Goal: Transaction & Acquisition: Obtain resource

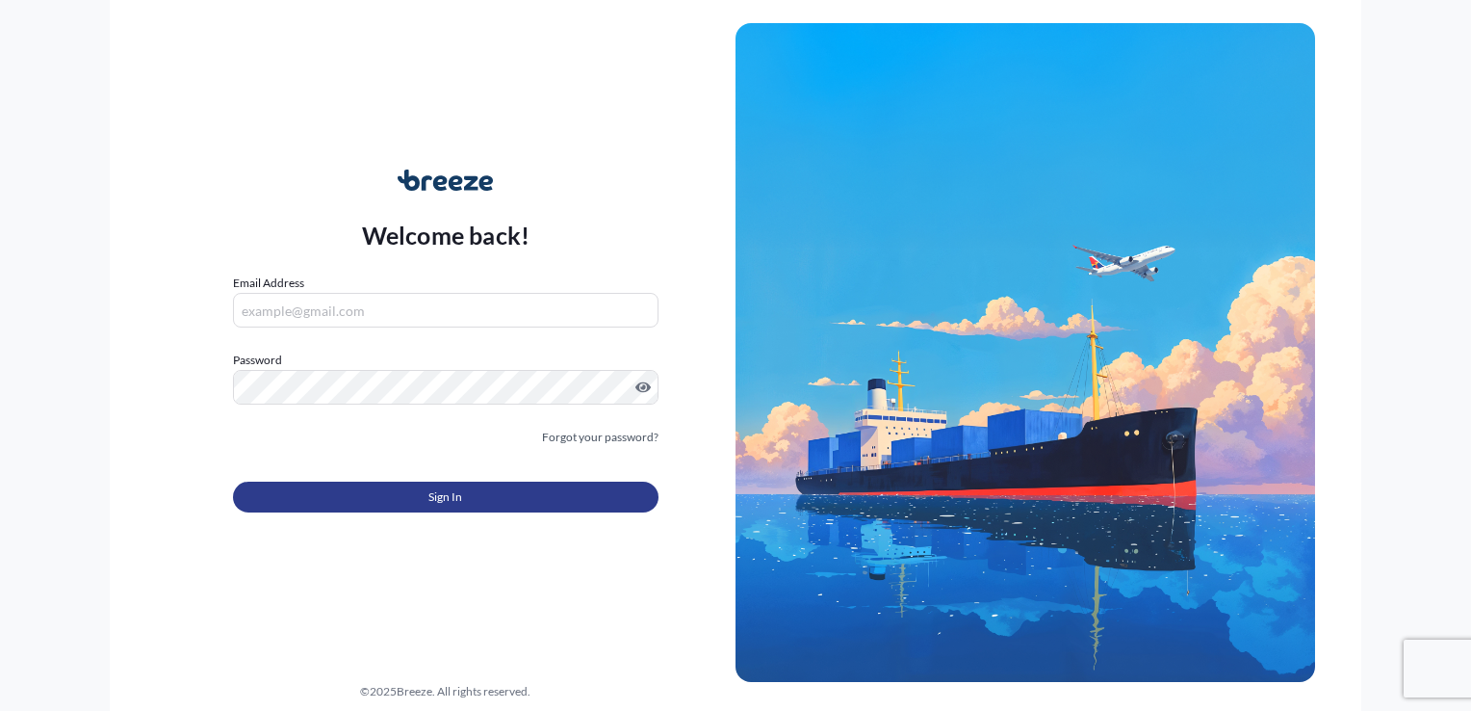
type input "[PERSON_NAME][EMAIL_ADDRESS][DOMAIN_NAME]"
click at [448, 505] on span "Sign In" at bounding box center [445, 496] width 34 height 19
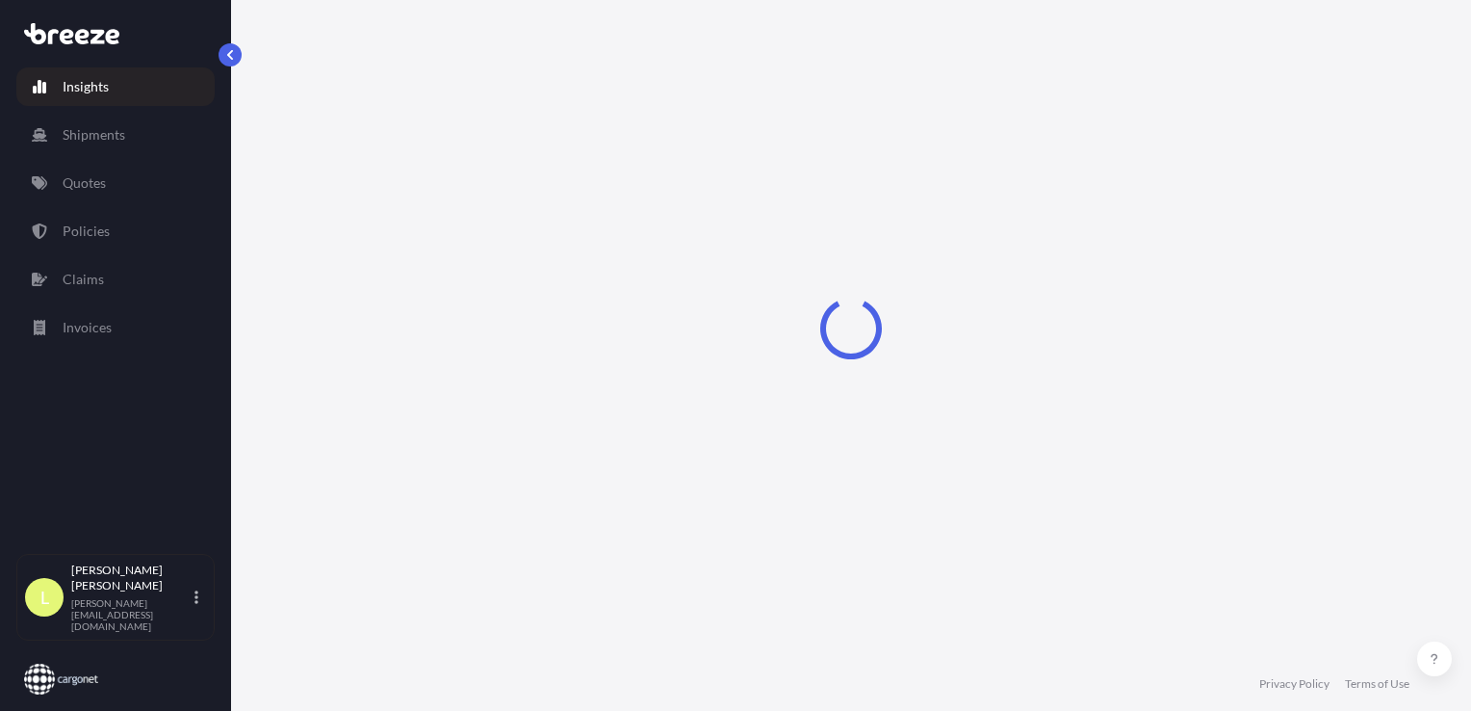
select select "2025"
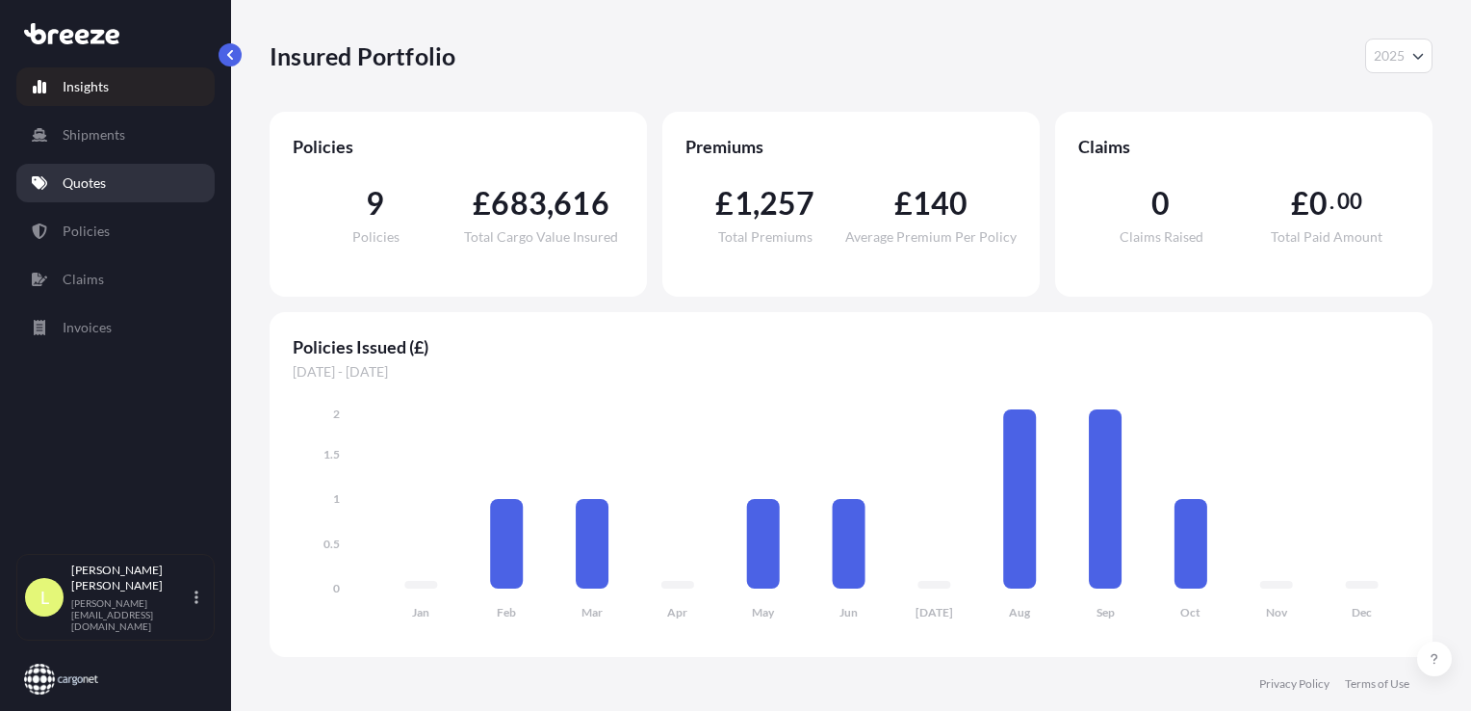
click at [85, 183] on p "Quotes" at bounding box center [84, 182] width 43 height 19
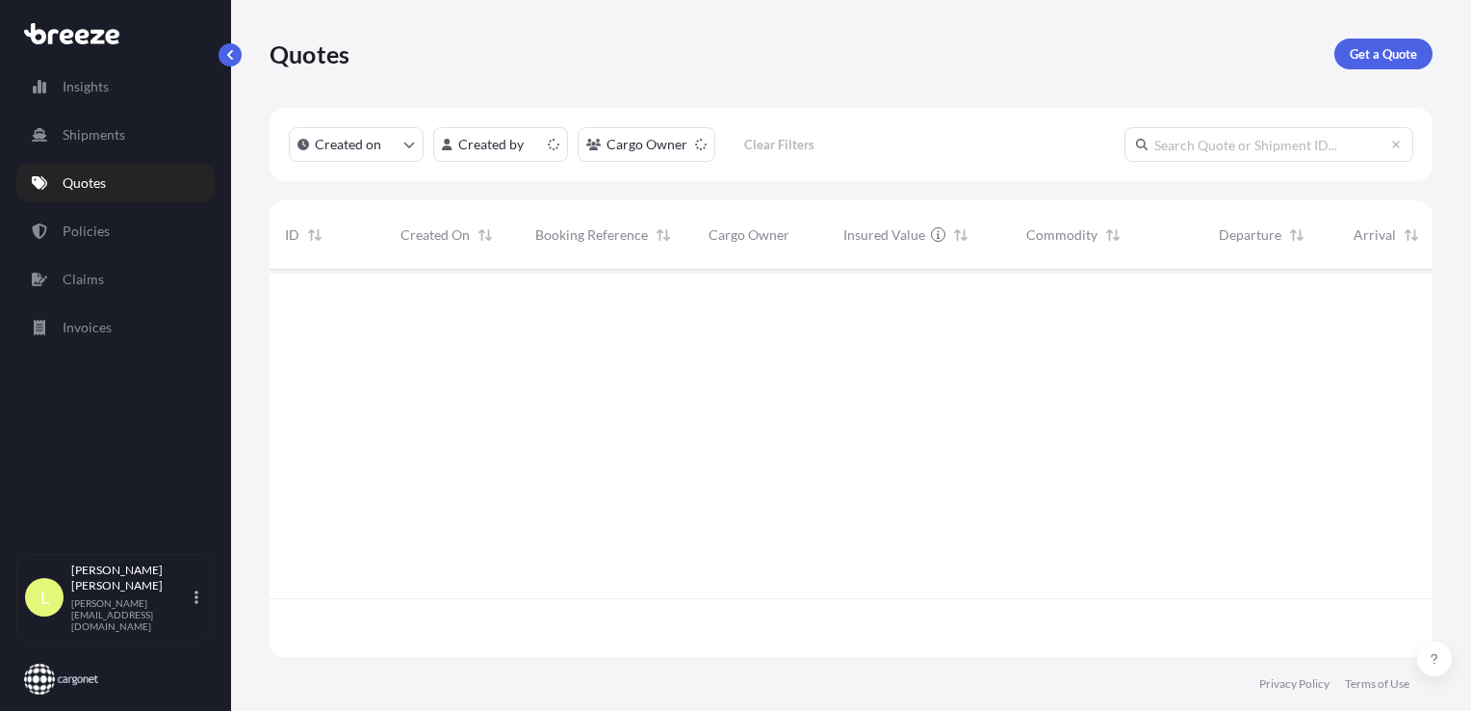
scroll to position [383, 1148]
click at [1389, 51] on p "Get a Quote" at bounding box center [1383, 53] width 67 height 19
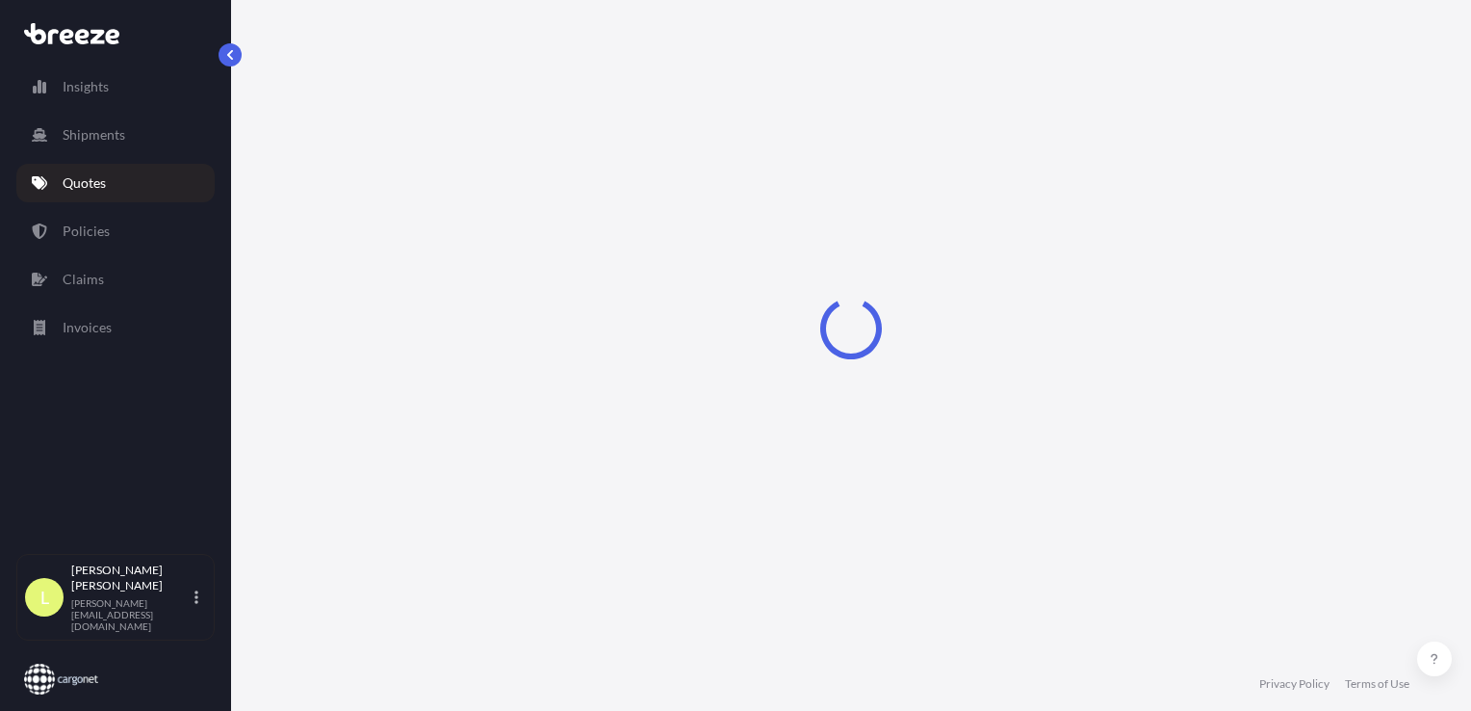
scroll to position [28, 0]
select select "Sea"
select select "1"
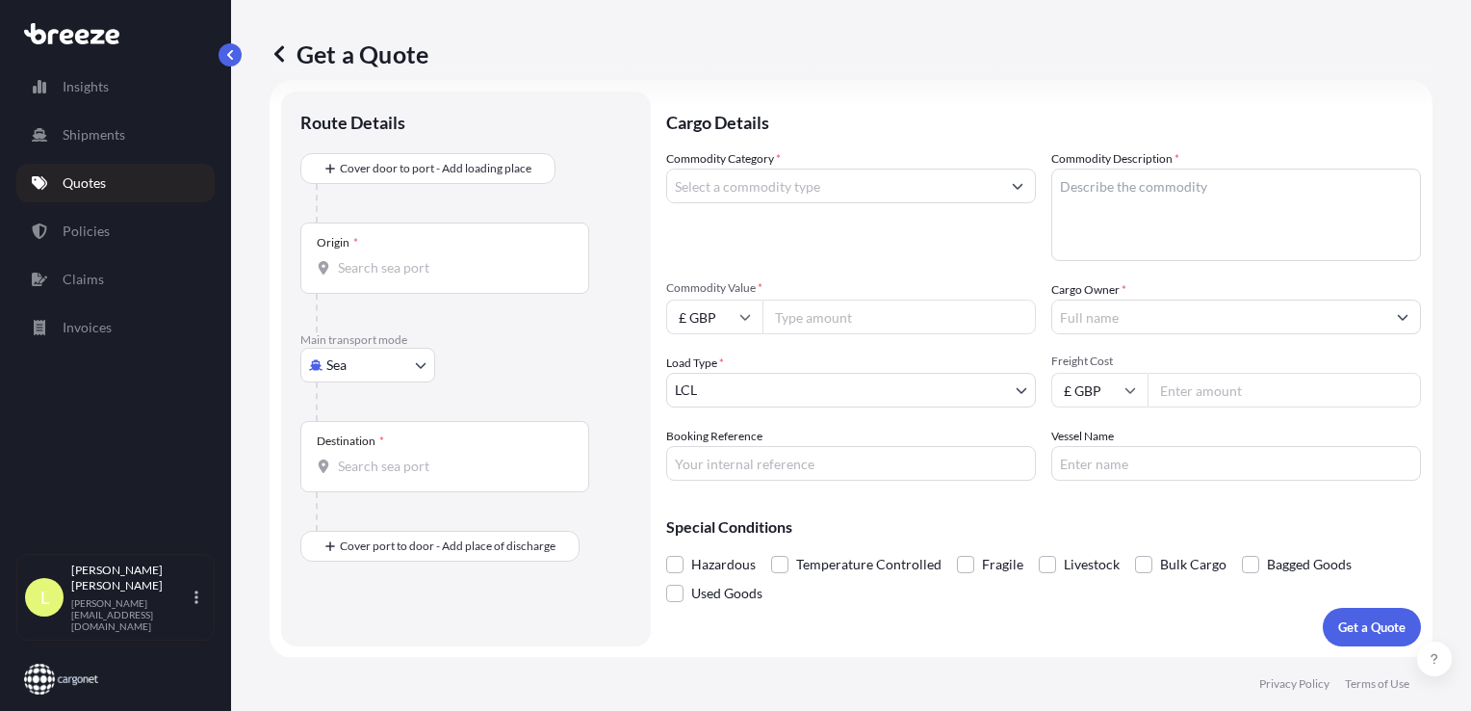
click at [350, 368] on body "Insights Shipments Quotes Policies Claims Invoices L [PERSON_NAME] [PERSON_NAME…" at bounding box center [735, 355] width 1471 height 711
click at [347, 453] on span "Air" at bounding box center [346, 448] width 19 height 19
select select "Air"
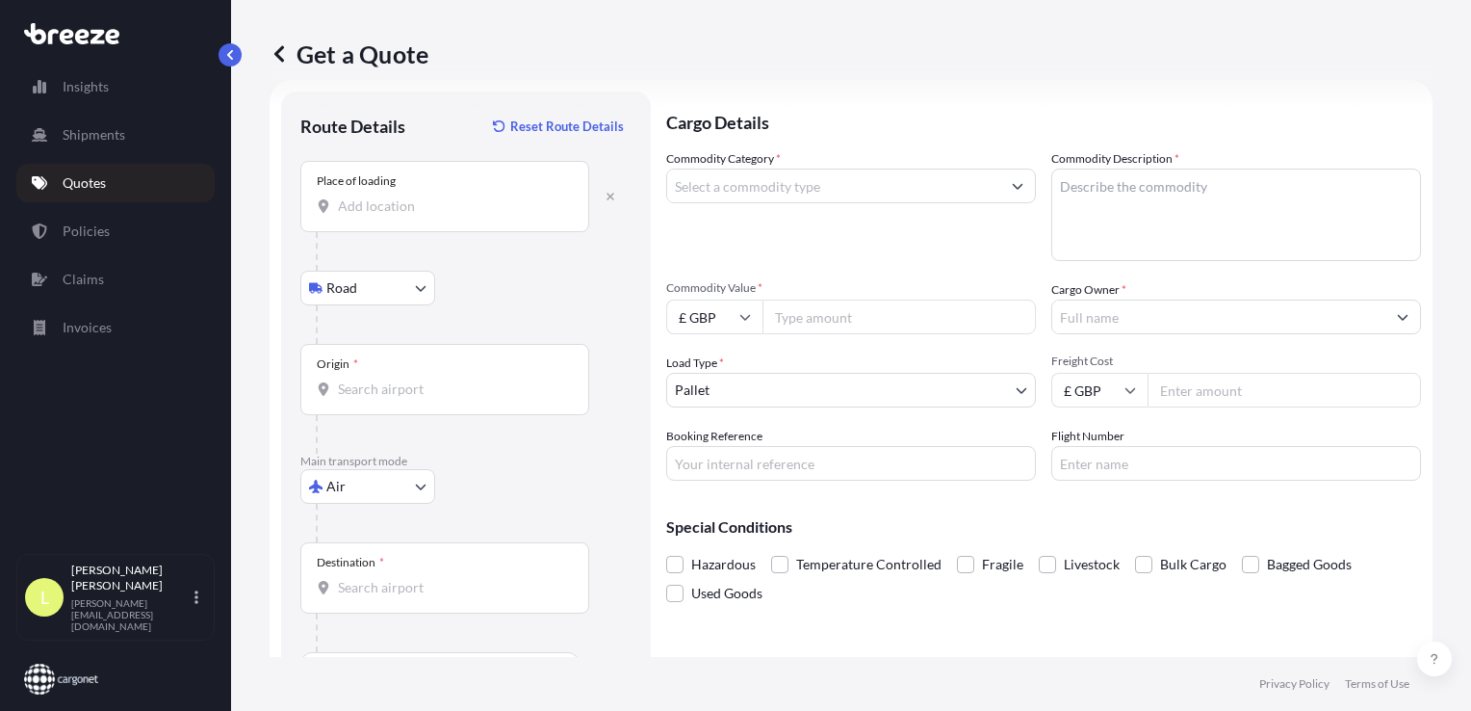
click at [372, 216] on div "Place of loading" at bounding box center [444, 196] width 289 height 71
click at [372, 216] on input "Place of loading" at bounding box center [451, 205] width 227 height 19
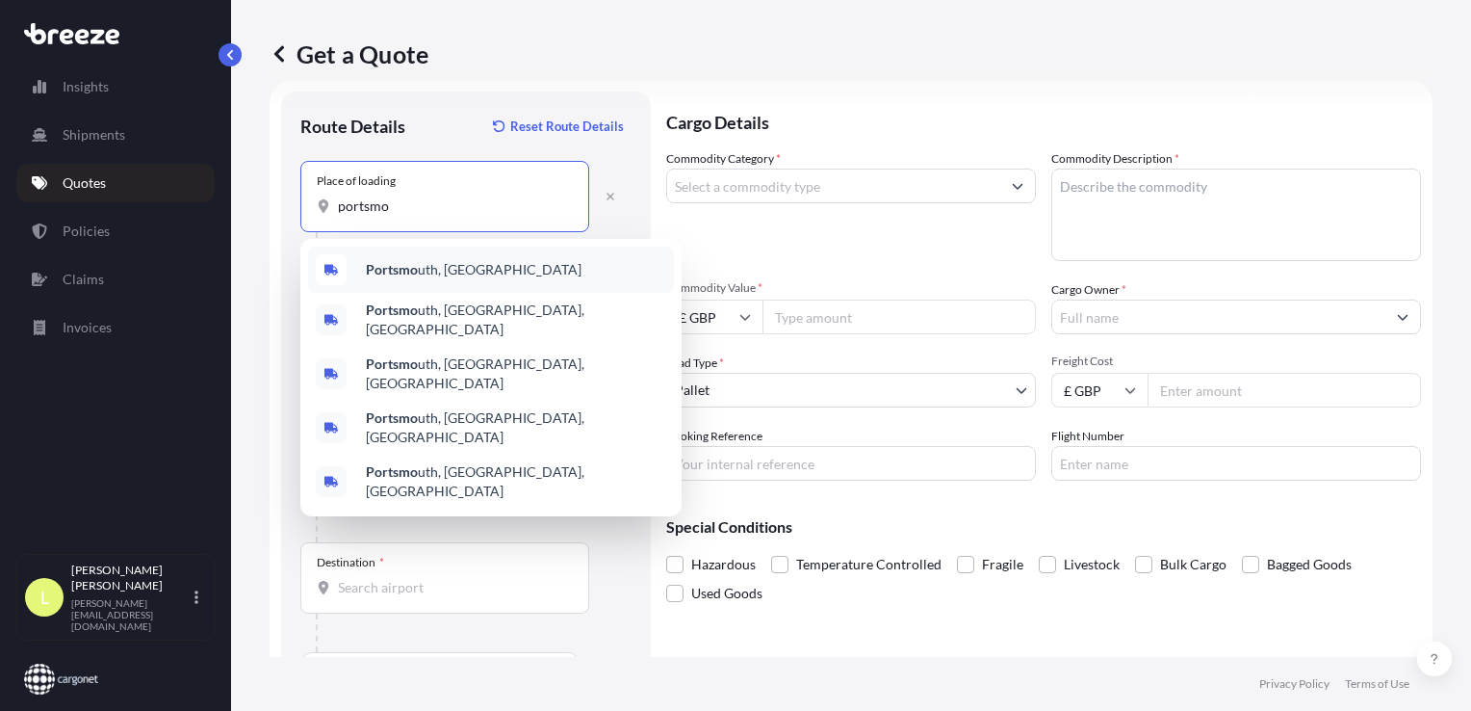
click at [429, 268] on span "Portsmo uth, [GEOGRAPHIC_DATA]" at bounding box center [474, 269] width 216 height 19
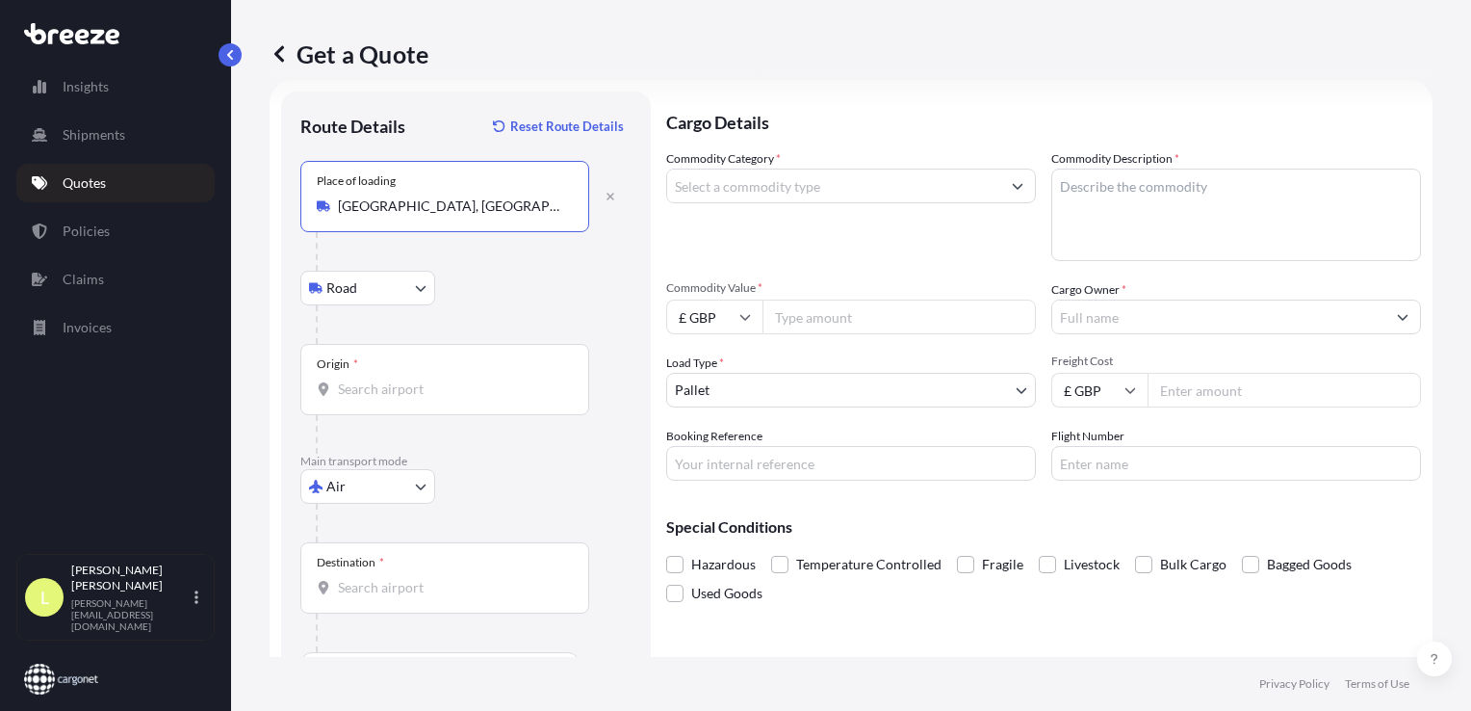
type input "[GEOGRAPHIC_DATA], [GEOGRAPHIC_DATA]"
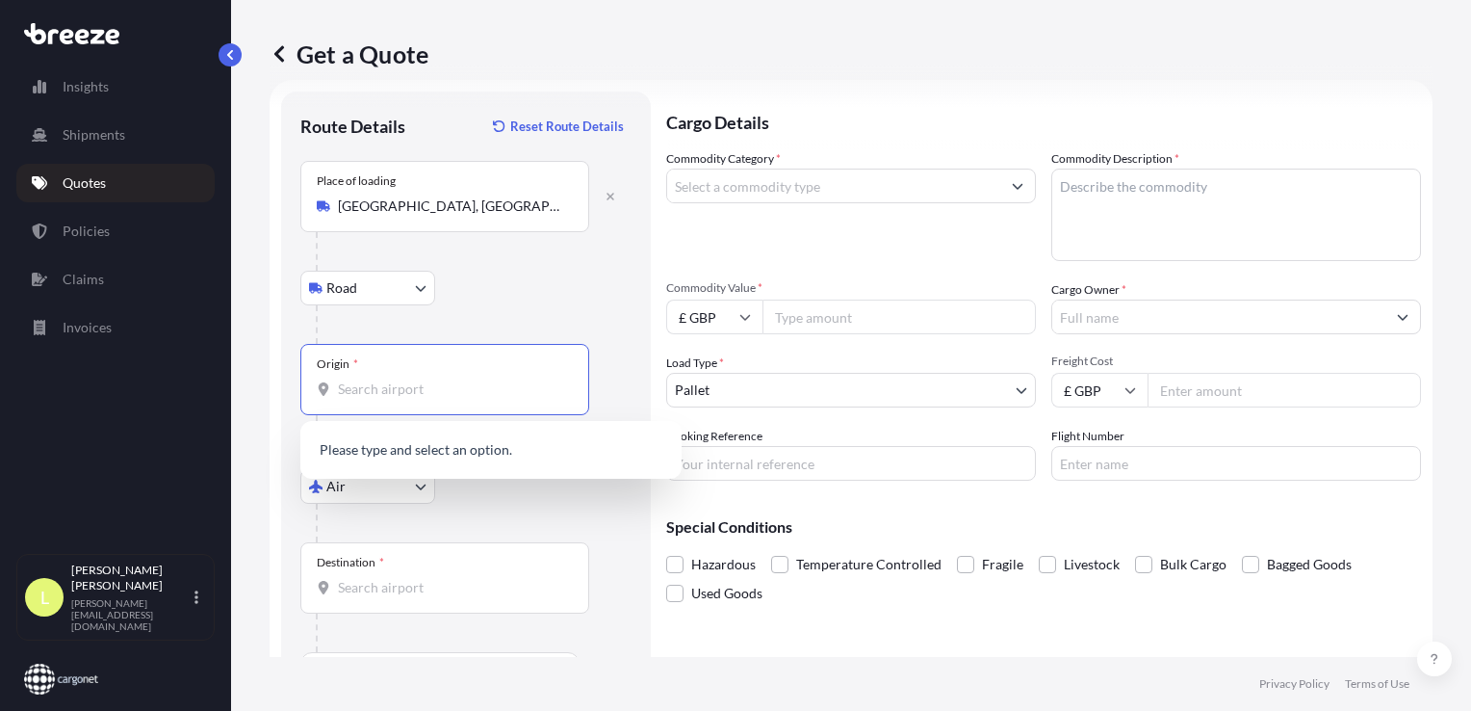
click at [358, 385] on input "Origin *" at bounding box center [451, 388] width 227 height 19
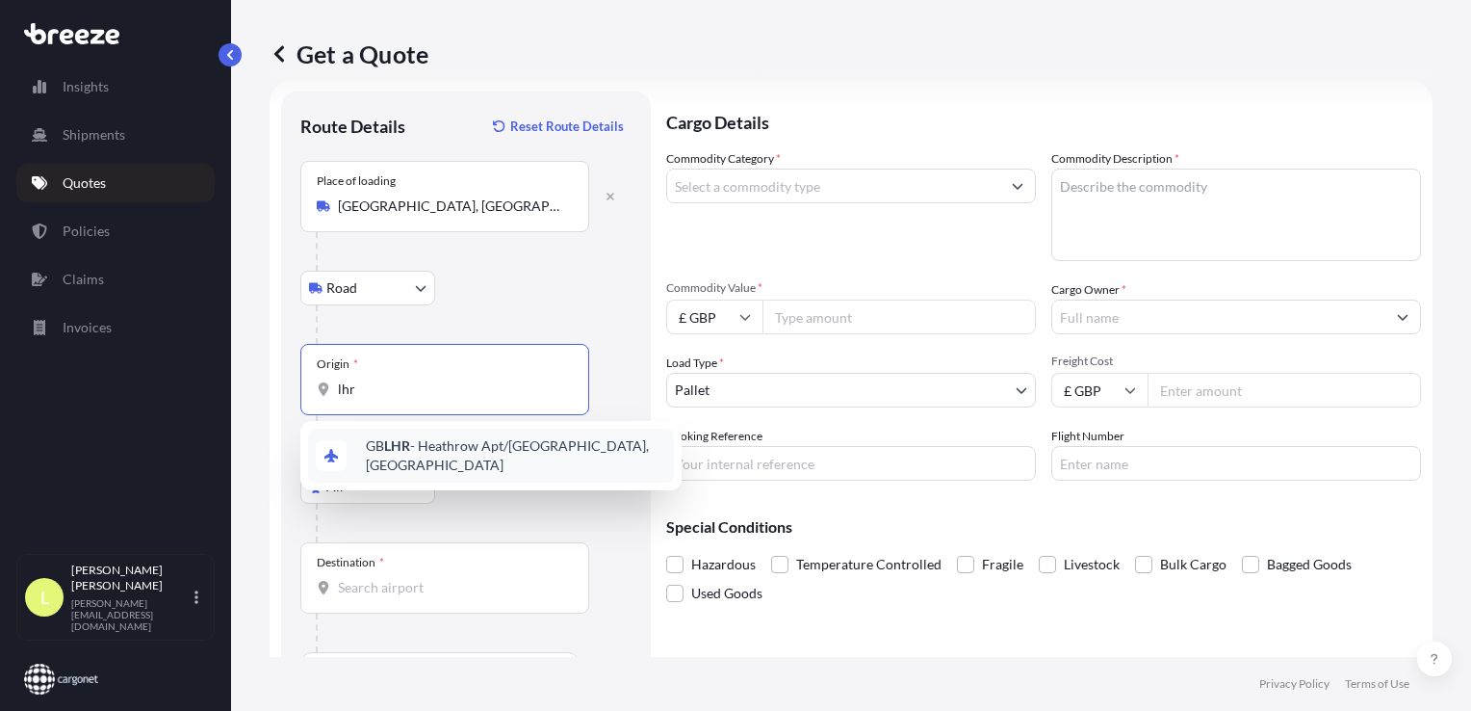
click at [438, 450] on span "GB LHR - Heathrow Apt/[GEOGRAPHIC_DATA], [GEOGRAPHIC_DATA]" at bounding box center [516, 455] width 300 height 39
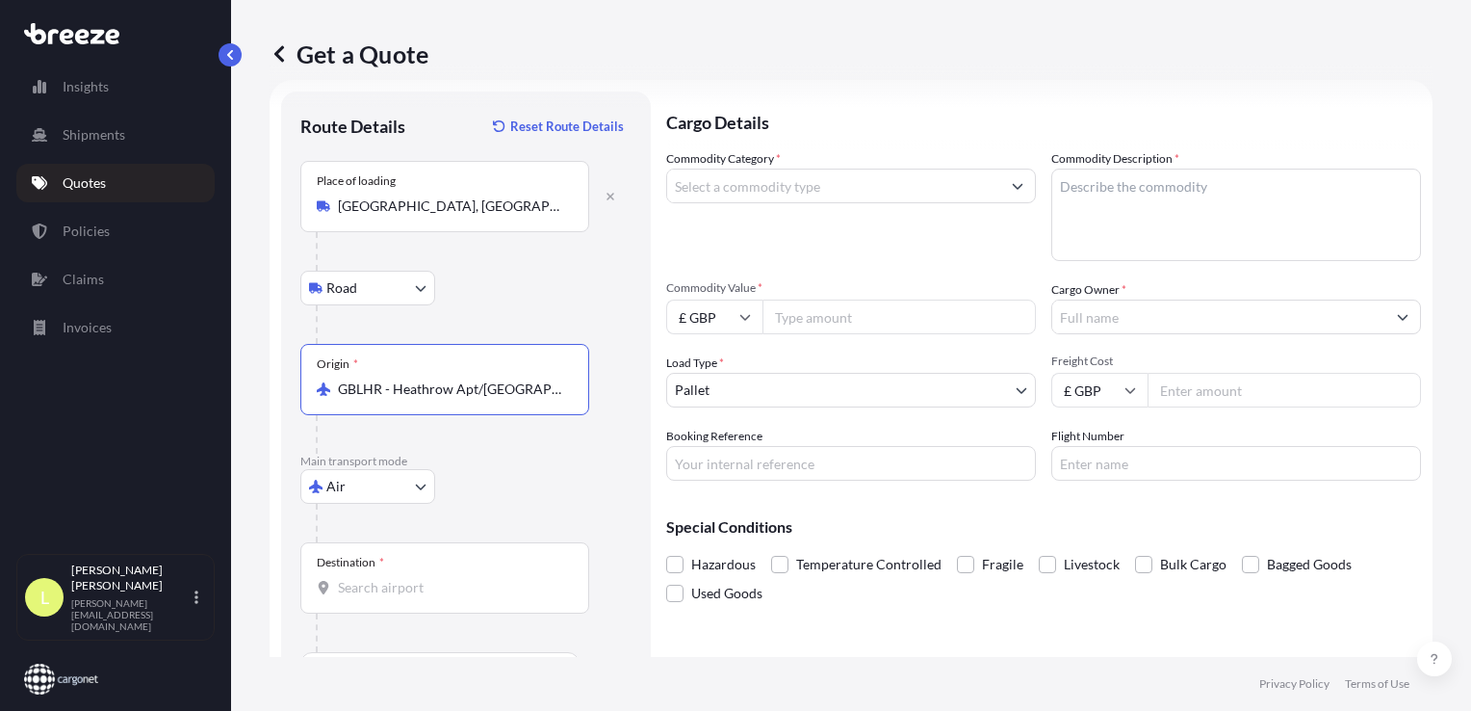
type input "GBLHR - Heathrow Apt/[GEOGRAPHIC_DATA], [GEOGRAPHIC_DATA]"
click at [1317, 114] on p "Cargo Details" at bounding box center [1043, 120] width 755 height 58
drag, startPoint x: 344, startPoint y: 567, endPoint x: 352, endPoint y: 580, distance: 15.2
click at [344, 568] on div "Destination *" at bounding box center [350, 562] width 67 height 15
click at [344, 578] on input "Destination *" at bounding box center [451, 587] width 227 height 19
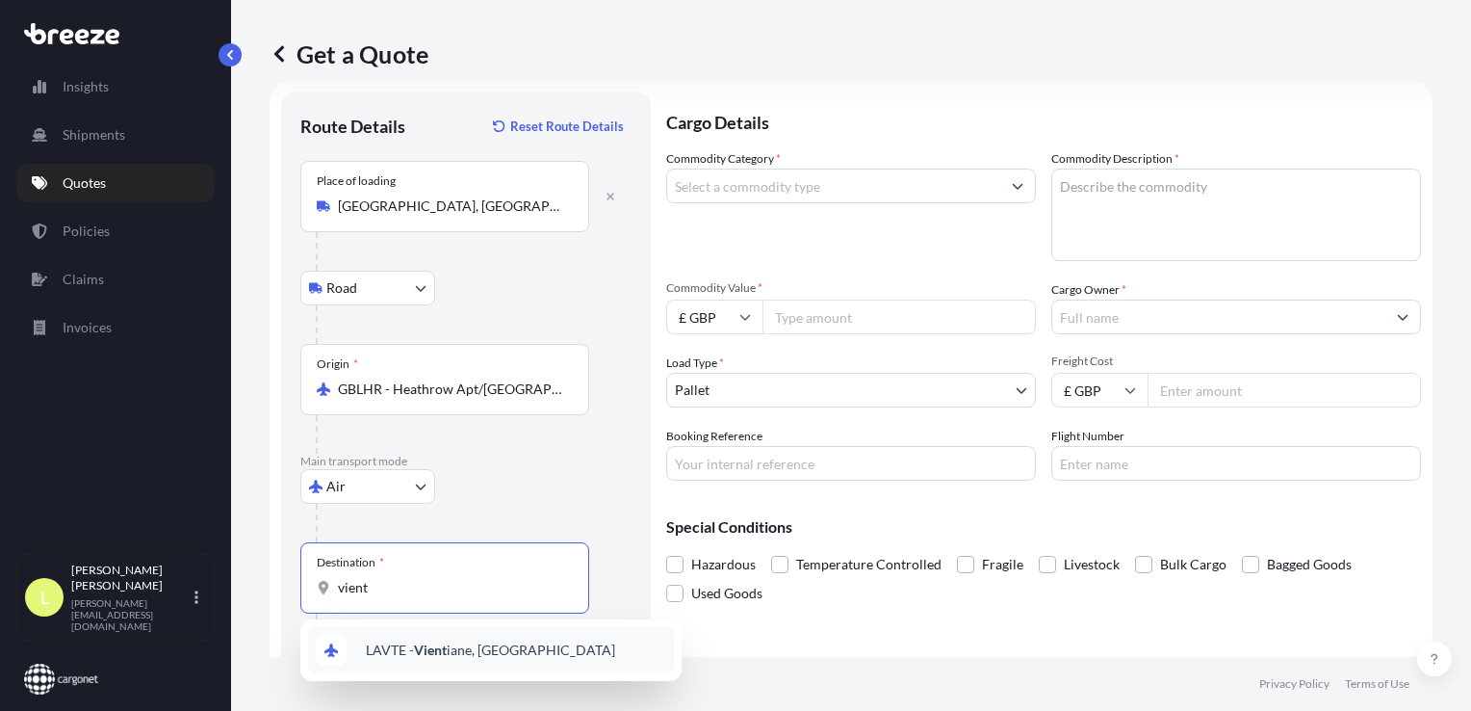
click at [457, 648] on span "LAVTE - Vient iane, [GEOGRAPHIC_DATA]" at bounding box center [490, 649] width 249 height 19
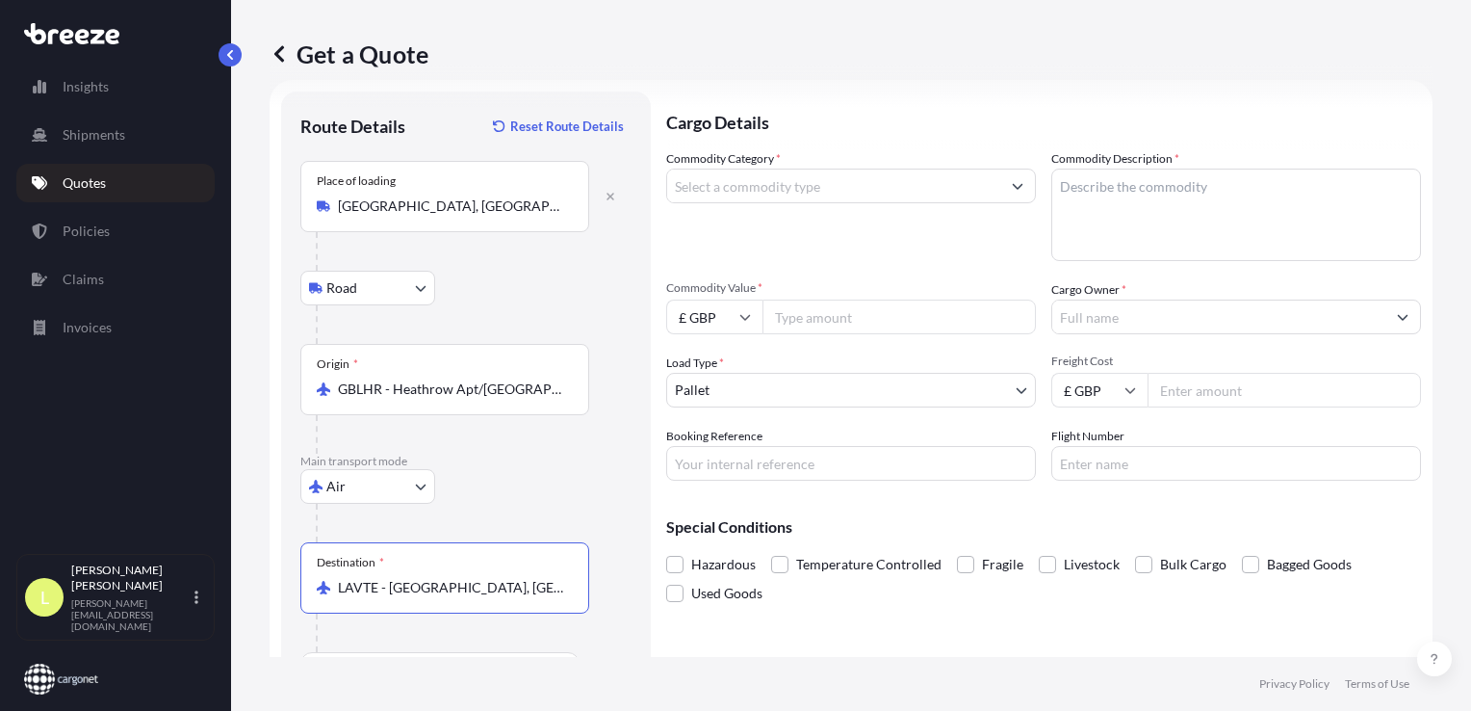
type input "LAVTE - [GEOGRAPHIC_DATA], [GEOGRAPHIC_DATA]"
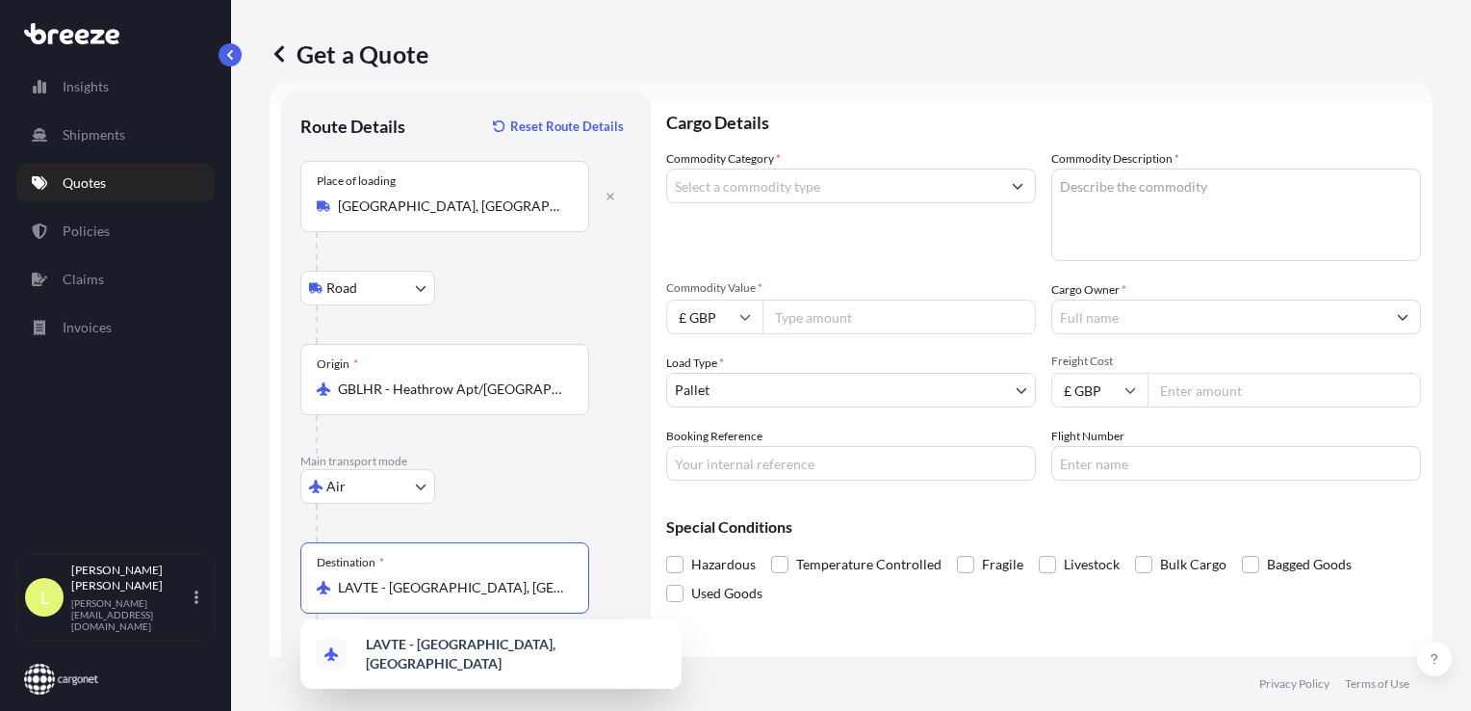
click at [739, 181] on input "Commodity Category *" at bounding box center [833, 185] width 333 height 35
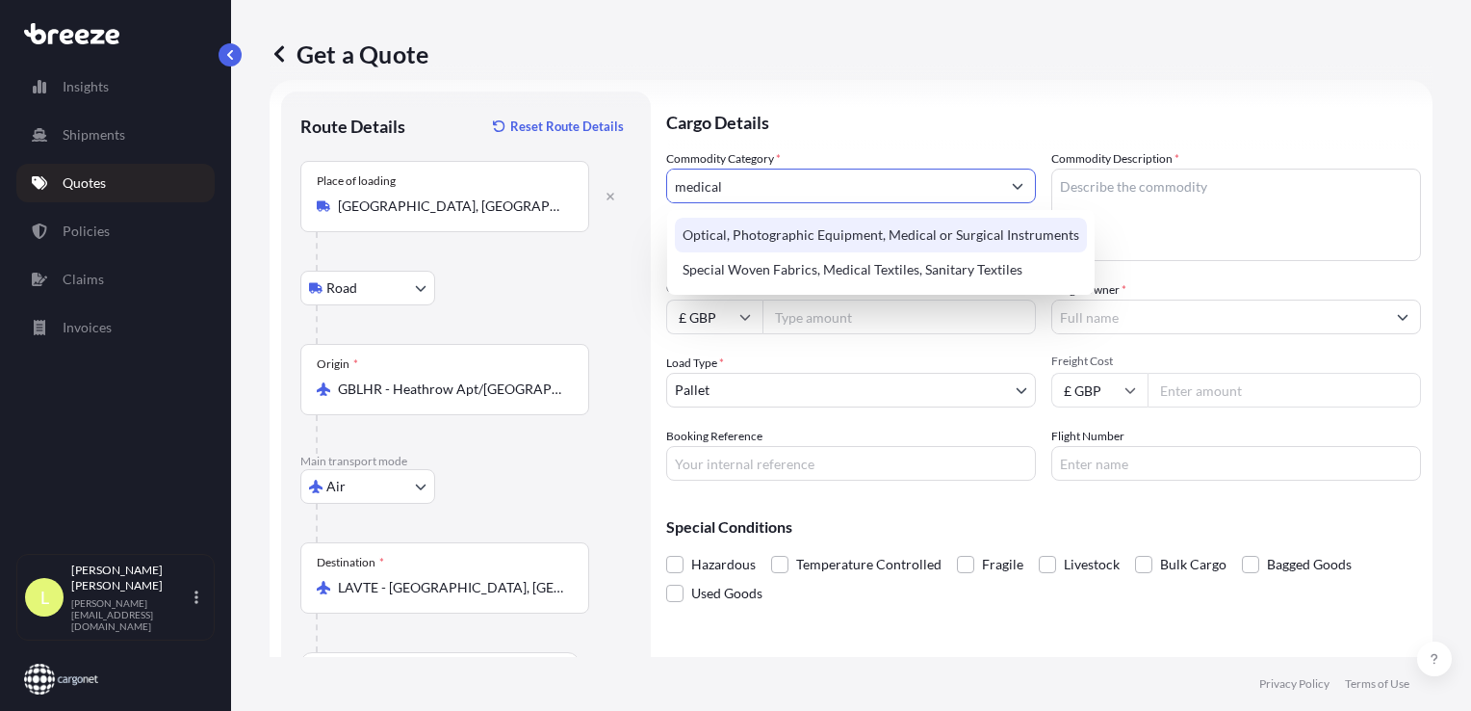
click at [922, 241] on div "Optical, Photographic Equipment, Medical or Surgical Instruments" at bounding box center [881, 235] width 412 height 35
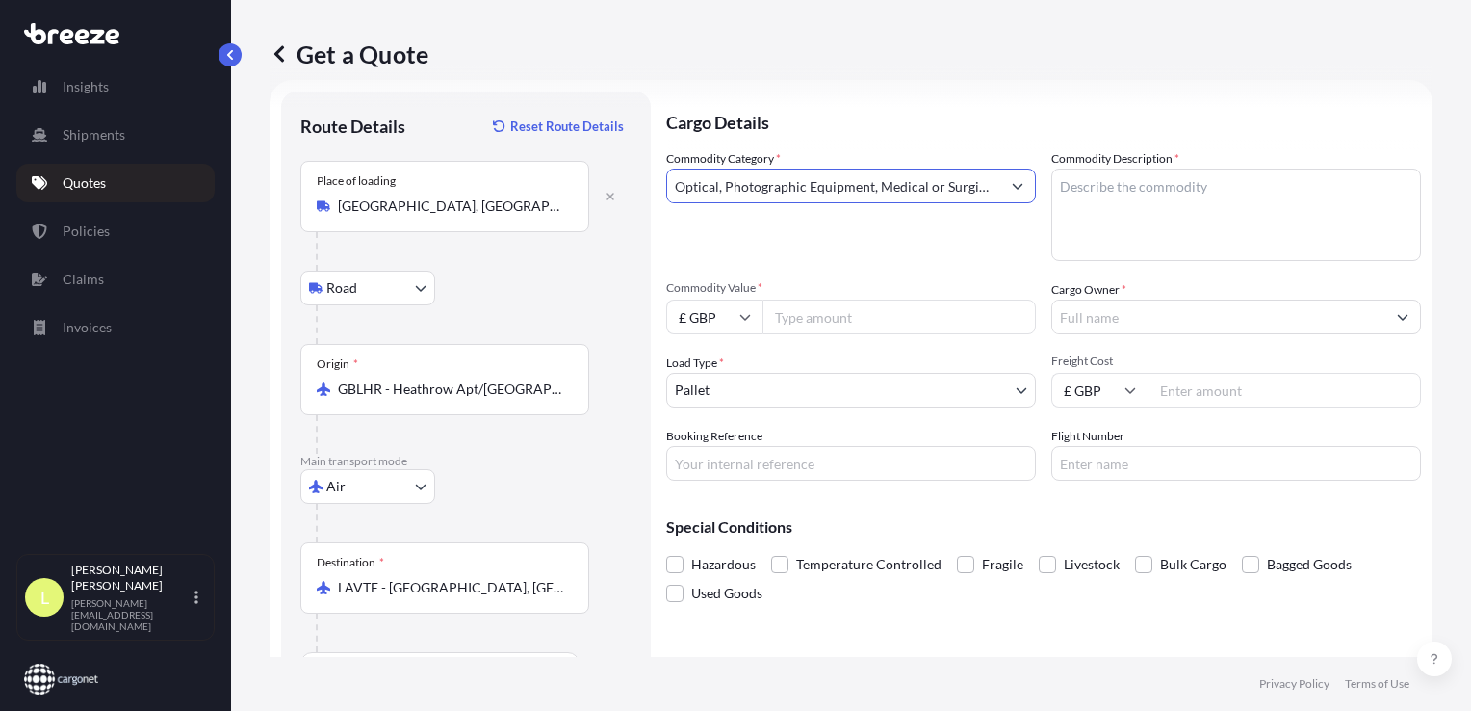
type input "Optical, Photographic Equipment, Medical or Surgical Instruments"
click at [1074, 191] on textarea "Commodity Description *" at bounding box center [1236, 214] width 370 height 92
type textarea "stretchchers, straps"
click at [813, 322] on input "Commodity Value *" at bounding box center [899, 316] width 273 height 35
drag, startPoint x: 823, startPoint y: 307, endPoint x: 819, endPoint y: 324, distance: 17.8
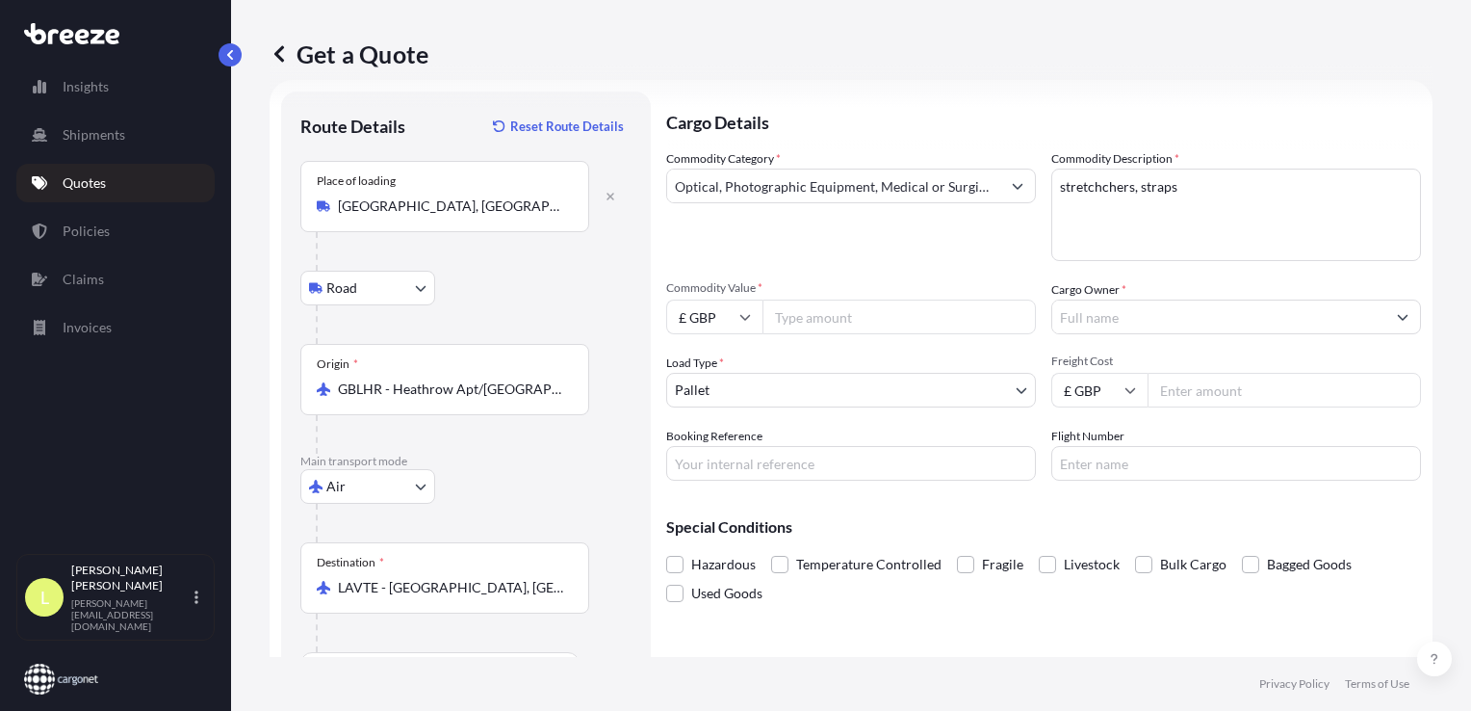
click at [823, 307] on input "Commodity Value *" at bounding box center [899, 316] width 273 height 35
type input "17721.54"
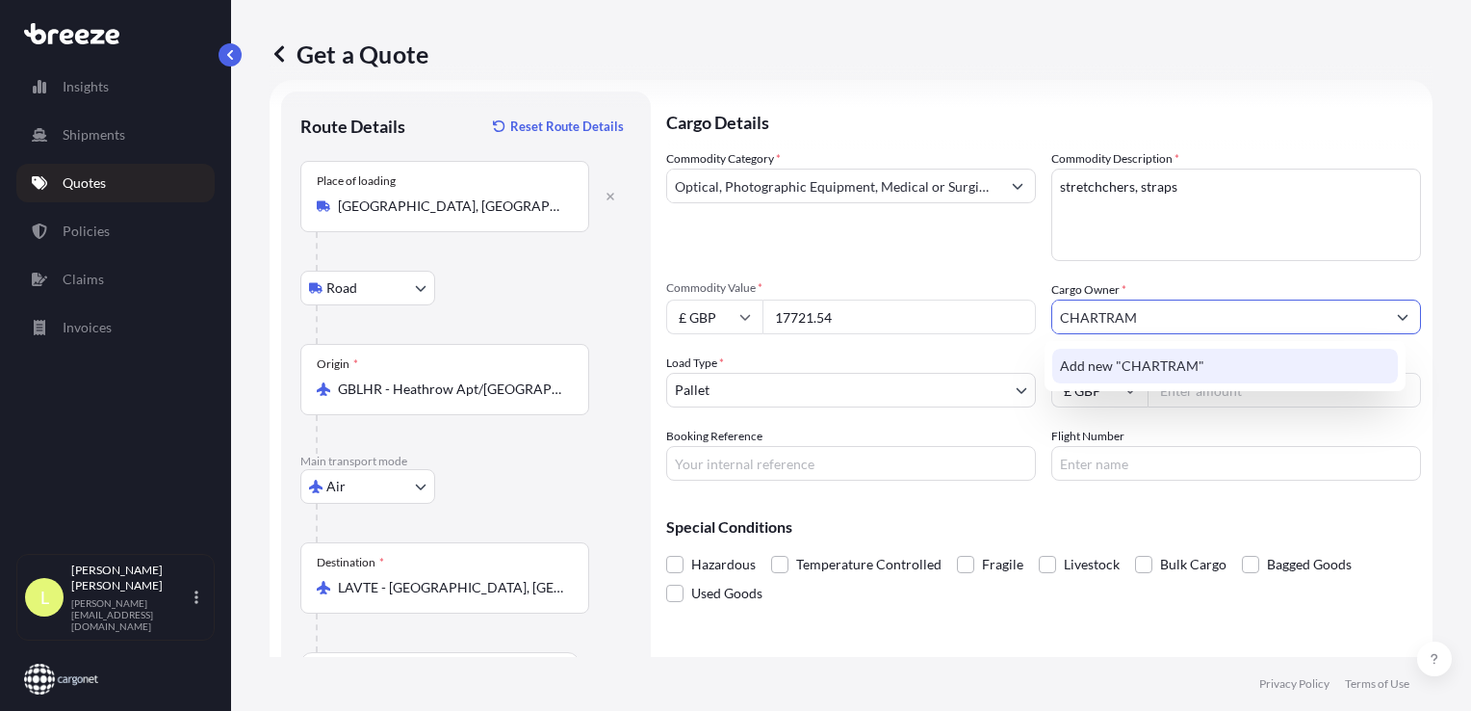
click at [1167, 369] on span "Add new "CHARTRAM"" at bounding box center [1132, 365] width 144 height 19
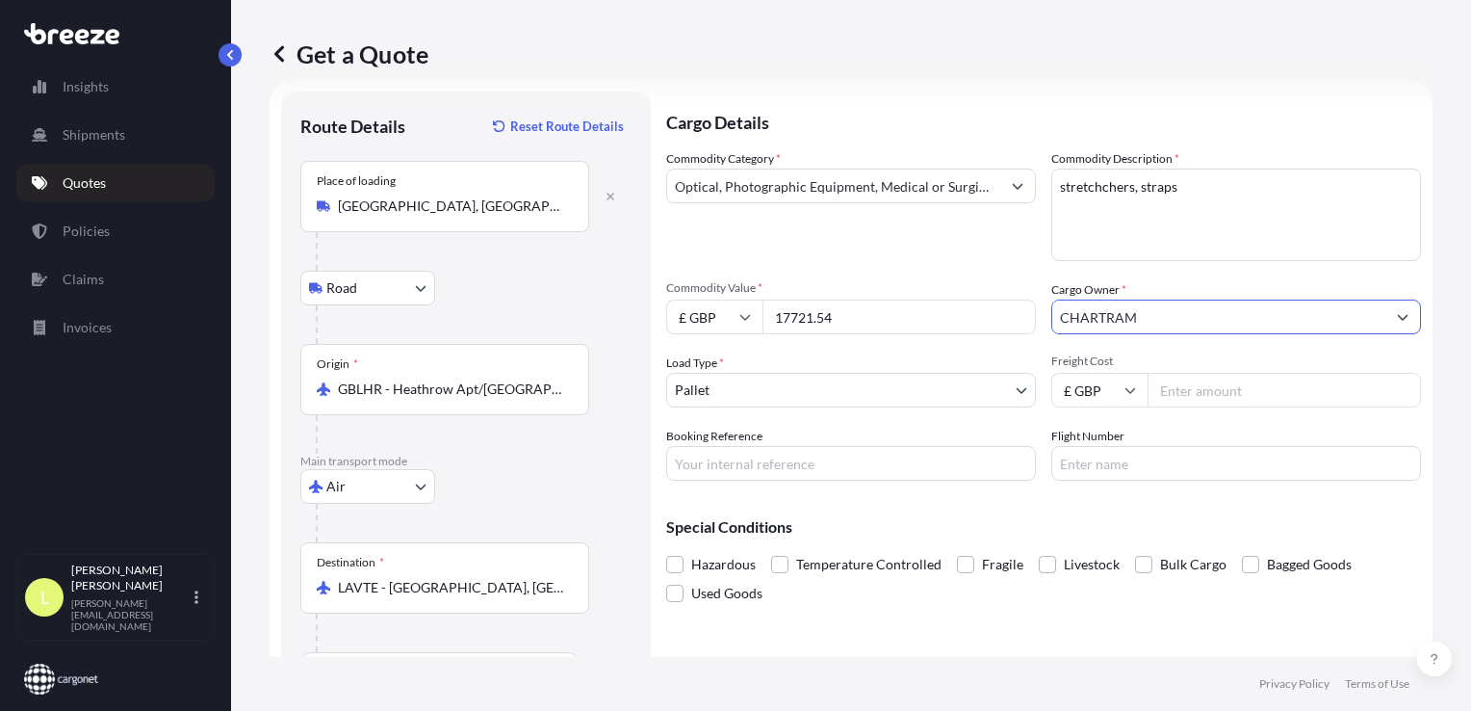
type input "CHARTRAM"
drag, startPoint x: 1175, startPoint y: 397, endPoint x: 1191, endPoint y: 399, distance: 16.5
click at [1175, 395] on input "Freight Cost" at bounding box center [1284, 390] width 273 height 35
click at [1183, 386] on input "Freight Cost" at bounding box center [1284, 390] width 273 height 35
type input "878"
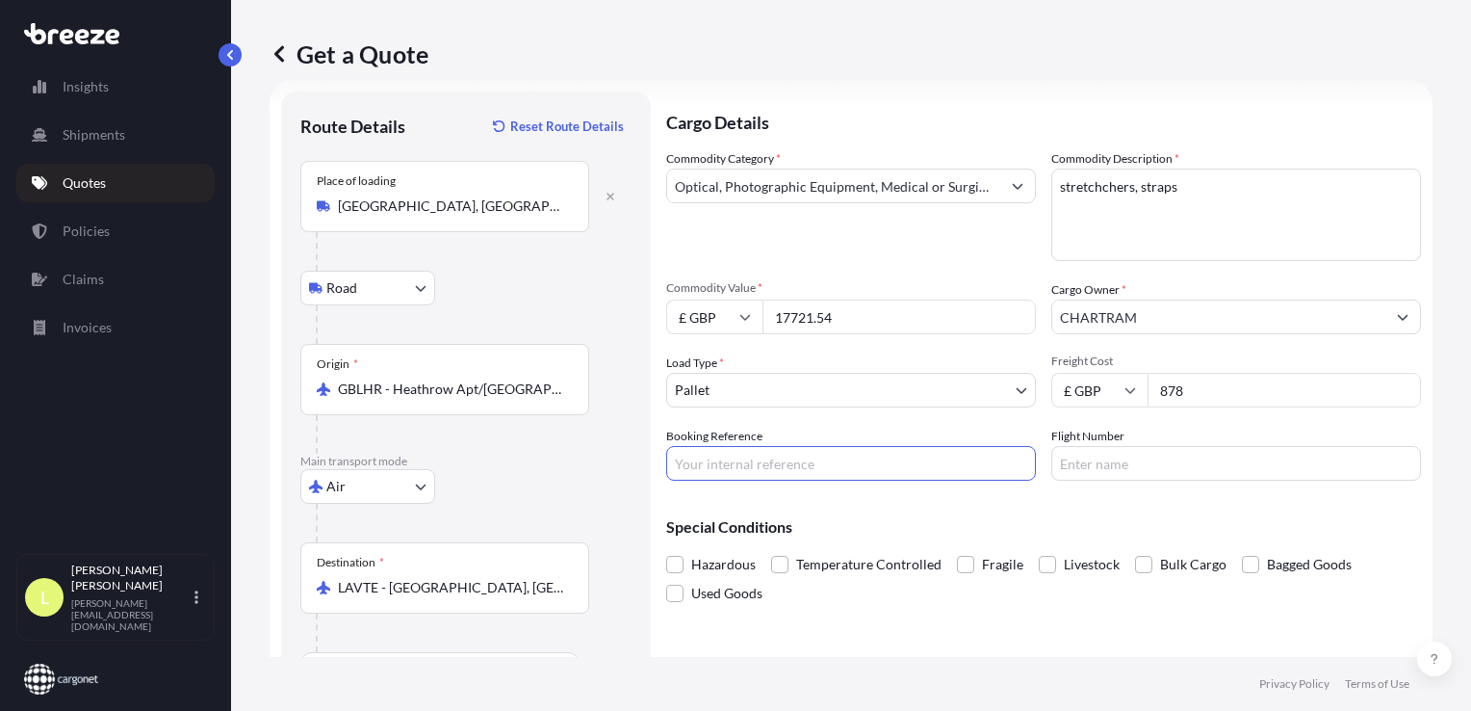
click at [706, 460] on input "Booking Reference" at bounding box center [851, 463] width 370 height 35
type input "AQ196294"
type input "VN052"
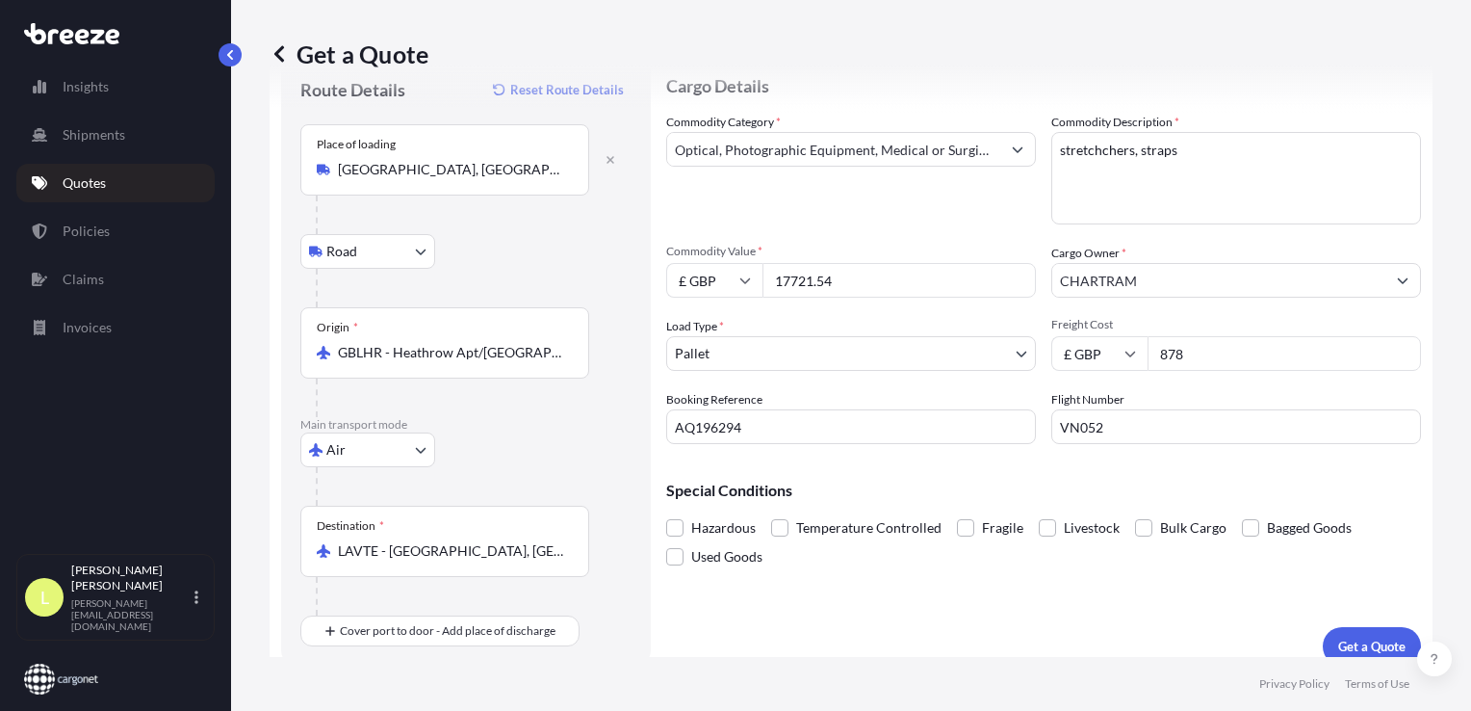
scroll to position [83, 0]
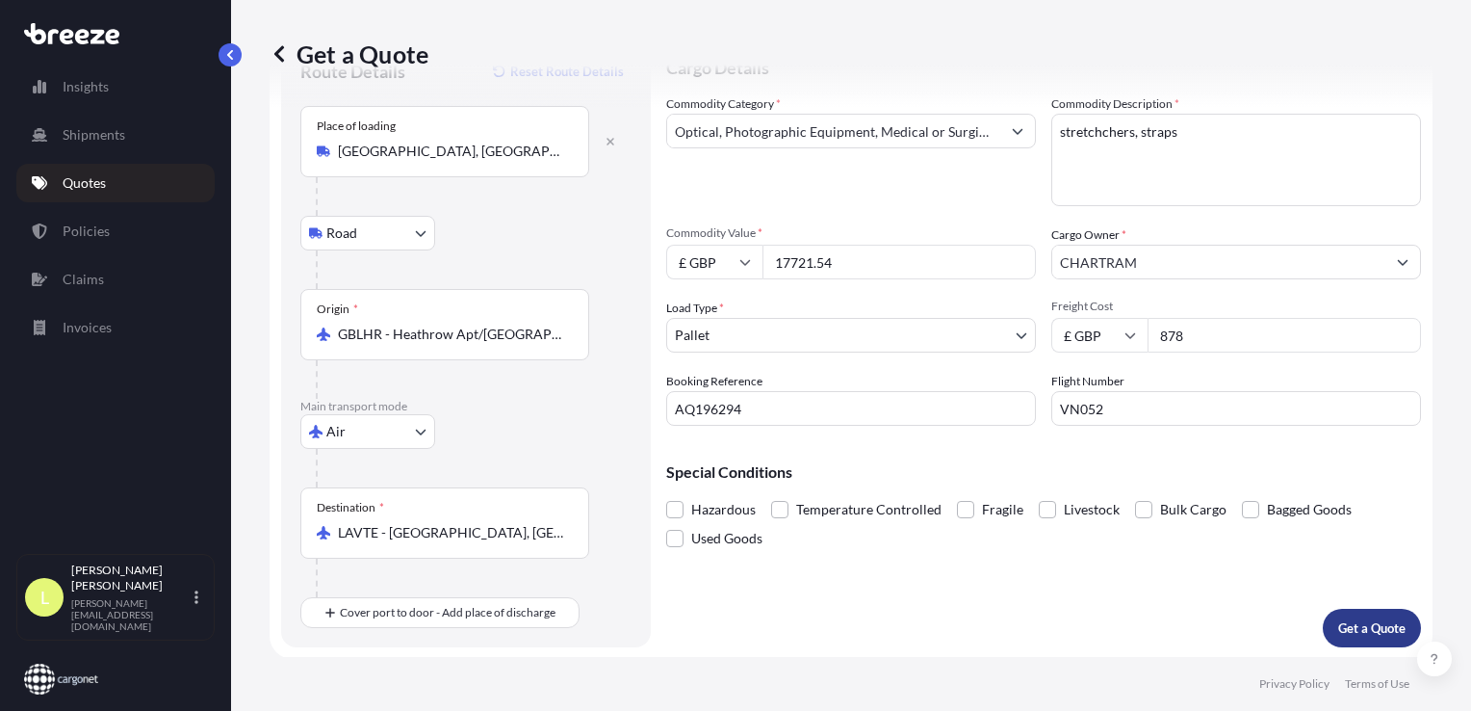
click at [1340, 622] on p "Get a Quote" at bounding box center [1371, 627] width 67 height 19
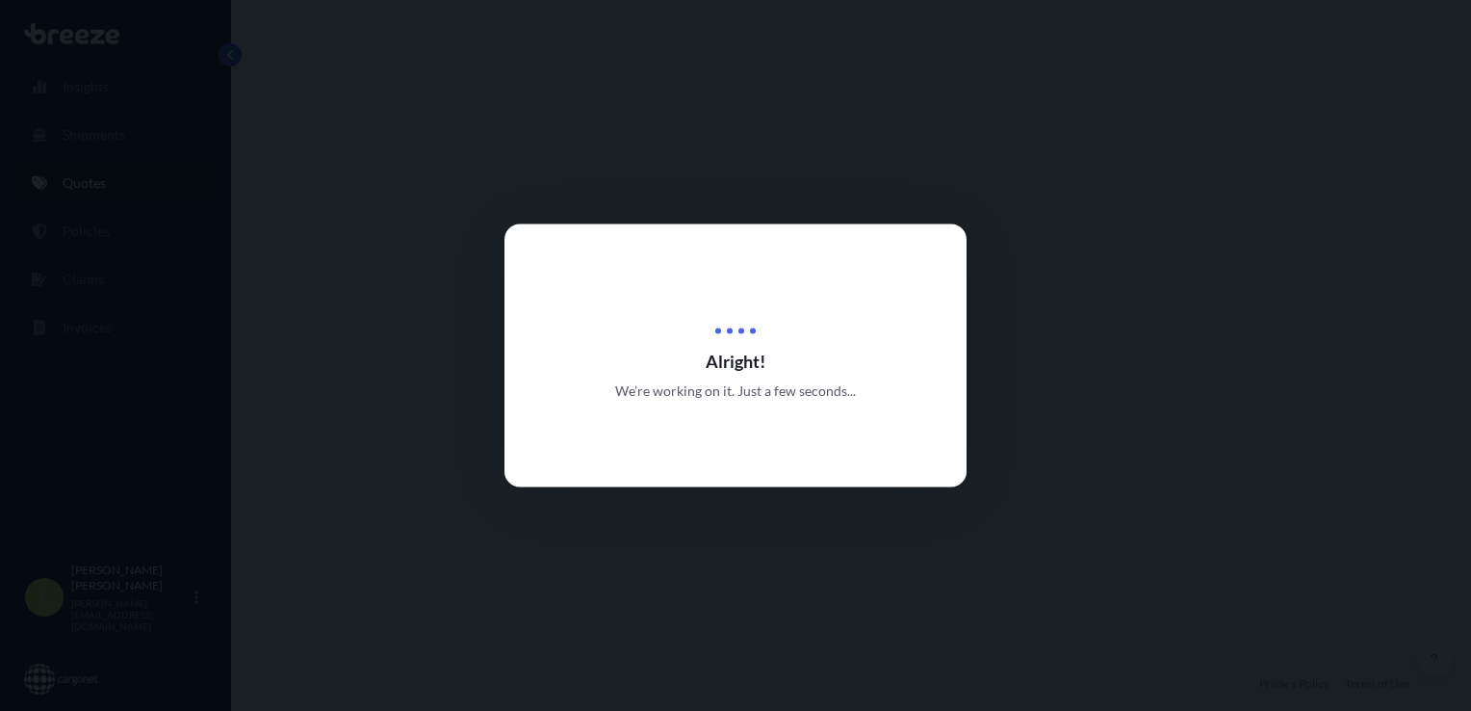
select select "Road"
select select "Air"
select select "1"
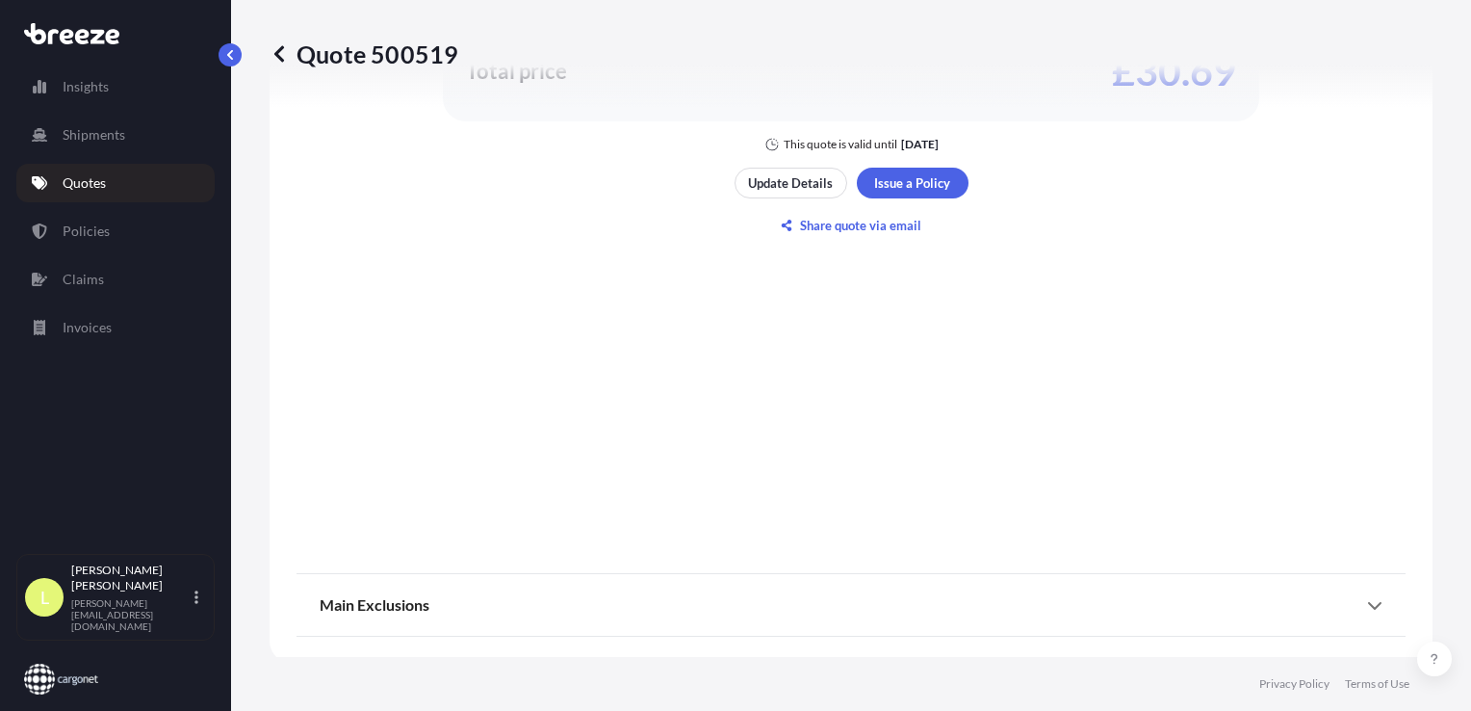
scroll to position [1294, 0]
click at [828, 221] on p "Share quote via email" at bounding box center [860, 222] width 121 height 19
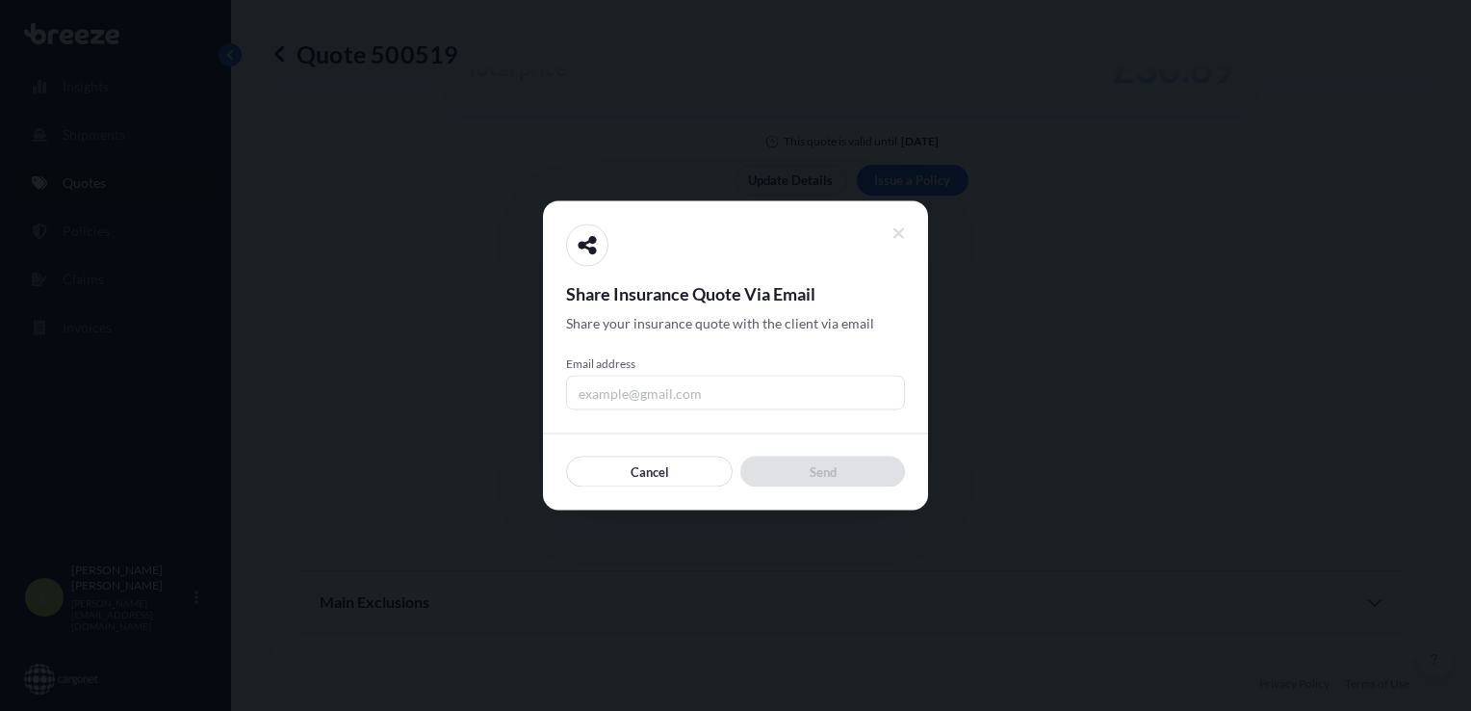
click at [625, 401] on input "Email address" at bounding box center [735, 392] width 339 height 35
type input "[PERSON_NAME][EMAIL_ADDRESS][DOMAIN_NAME]"
